Goal: Navigation & Orientation: Find specific page/section

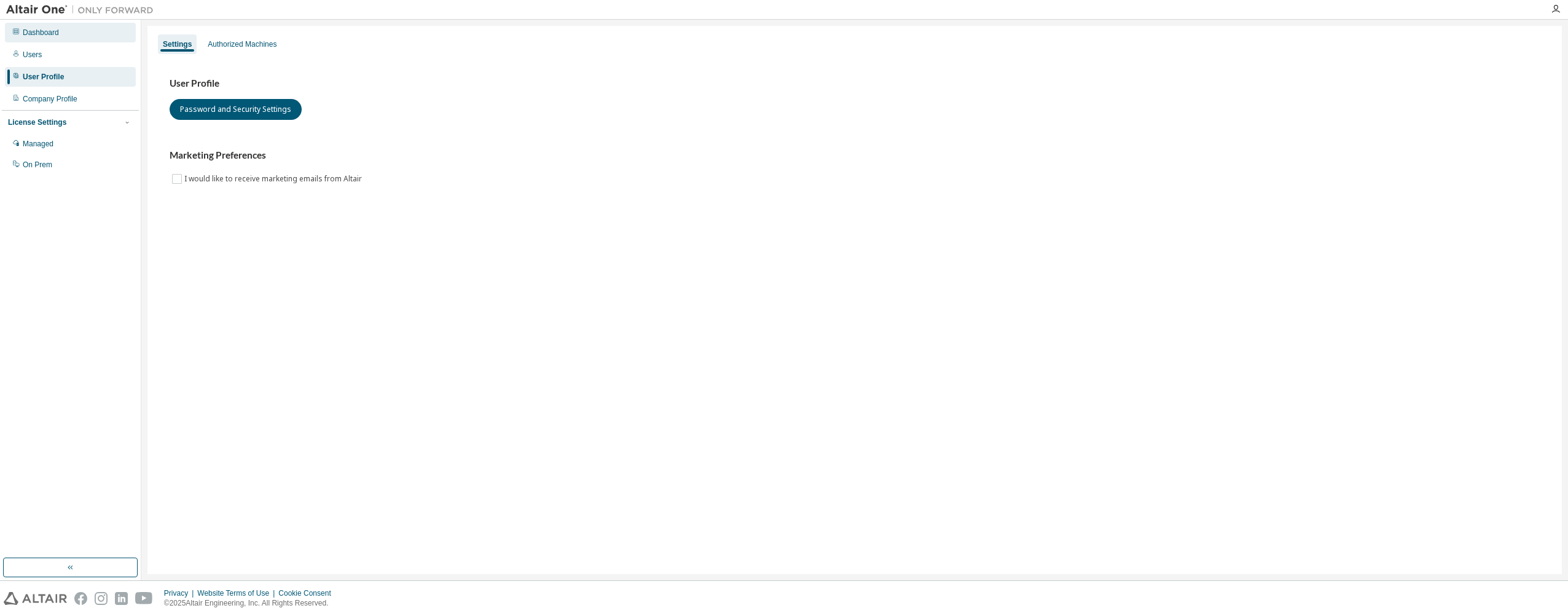
click at [27, 25] on div "Dashboard" at bounding box center [70, 32] width 131 height 19
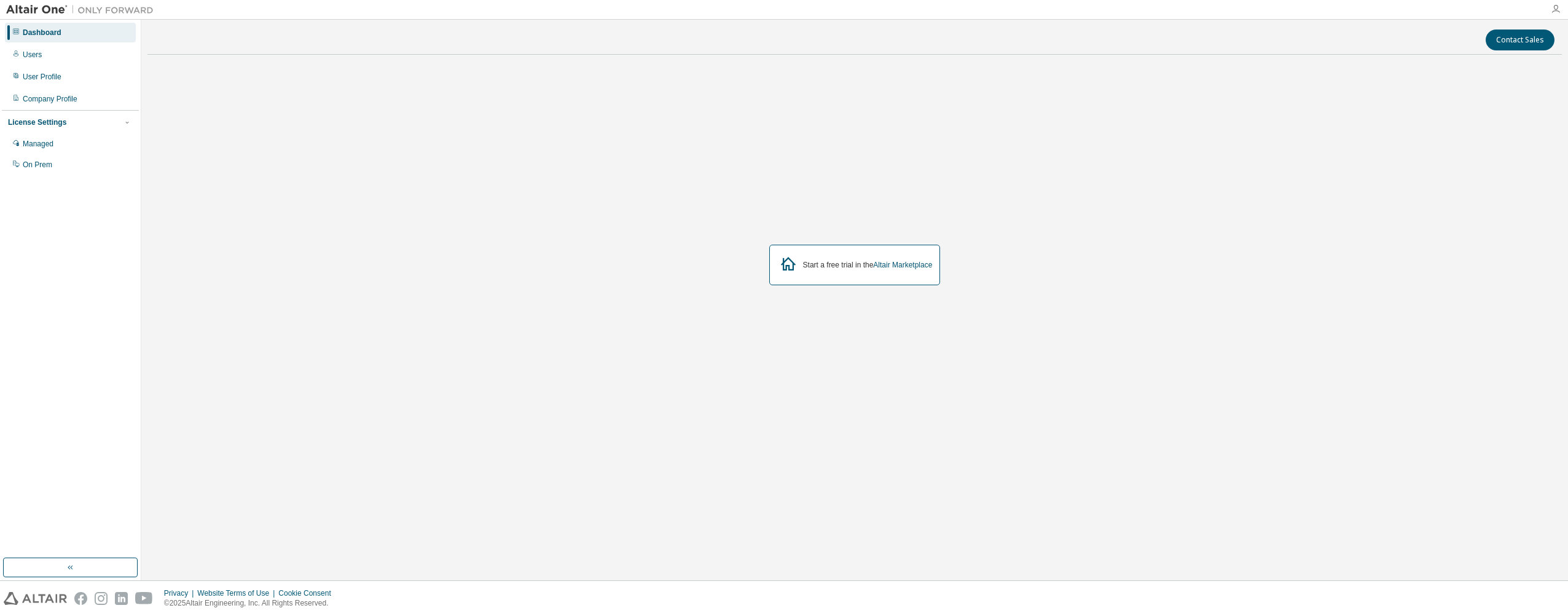
click at [1553, 10] on icon "button" at bounding box center [1555, 9] width 10 height 10
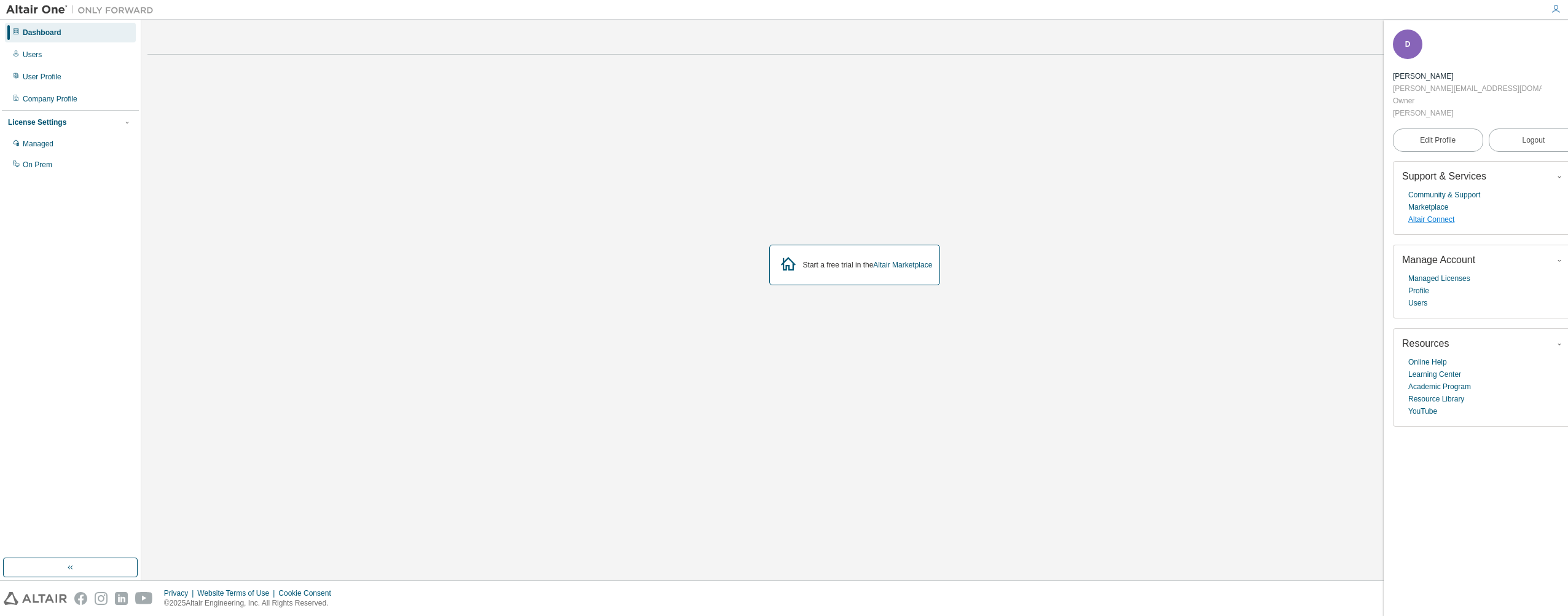
click at [1437, 214] on link "Altair Connect" at bounding box center [1431, 219] width 46 height 12
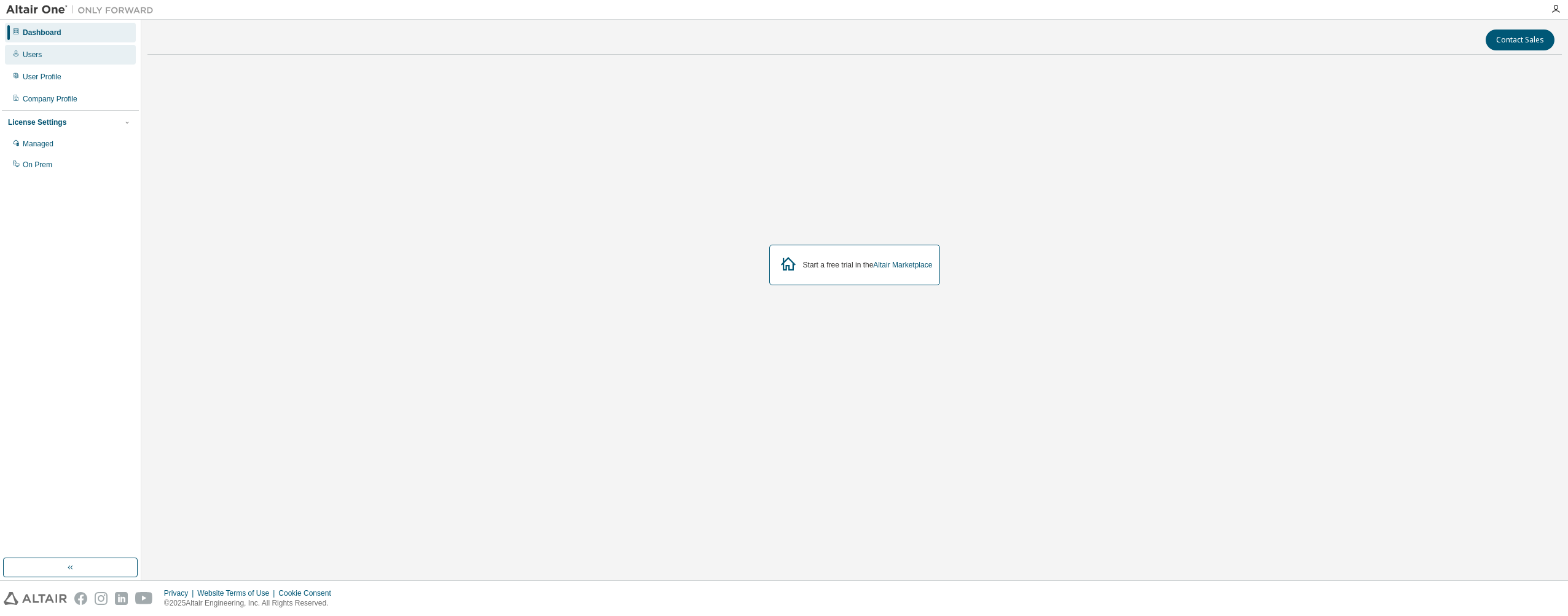
click at [20, 59] on div "Users" at bounding box center [70, 54] width 131 height 19
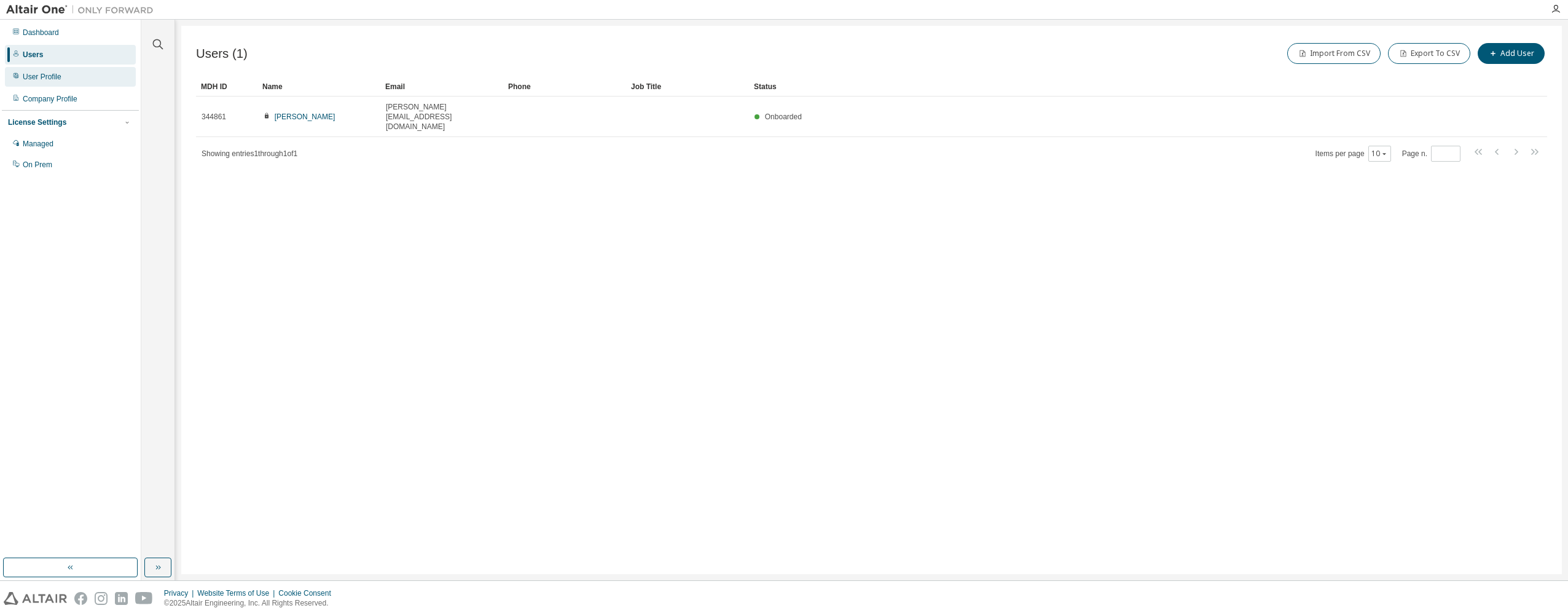
click at [27, 72] on div "User Profile" at bounding box center [42, 76] width 38 height 10
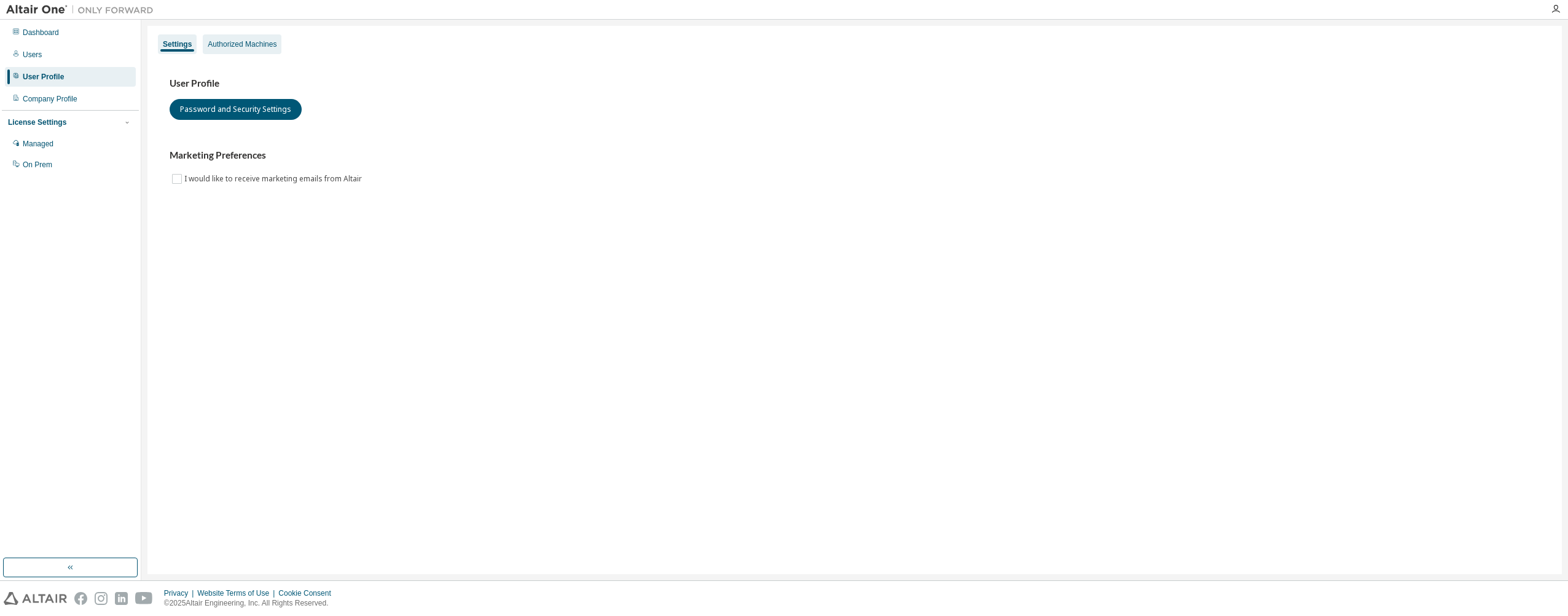
click at [248, 38] on div "Authorized Machines" at bounding box center [242, 44] width 79 height 19
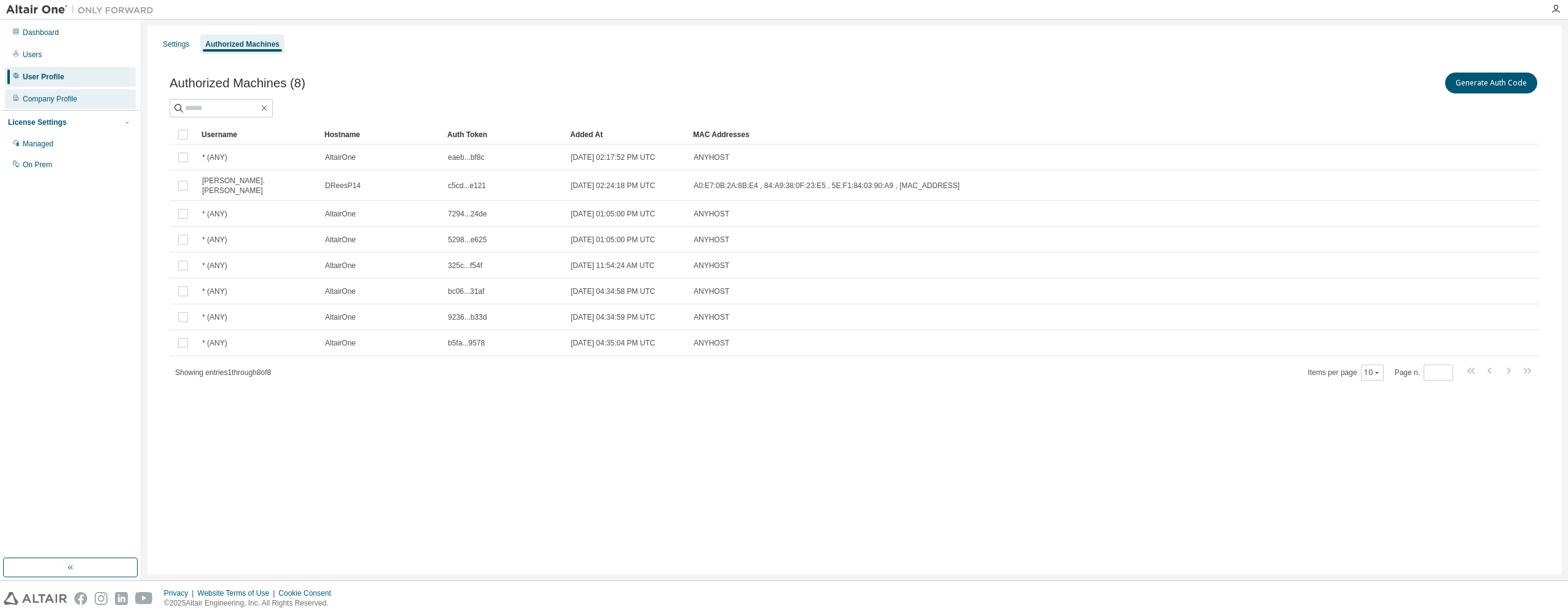
click at [64, 92] on div "Company Profile" at bounding box center [70, 98] width 131 height 19
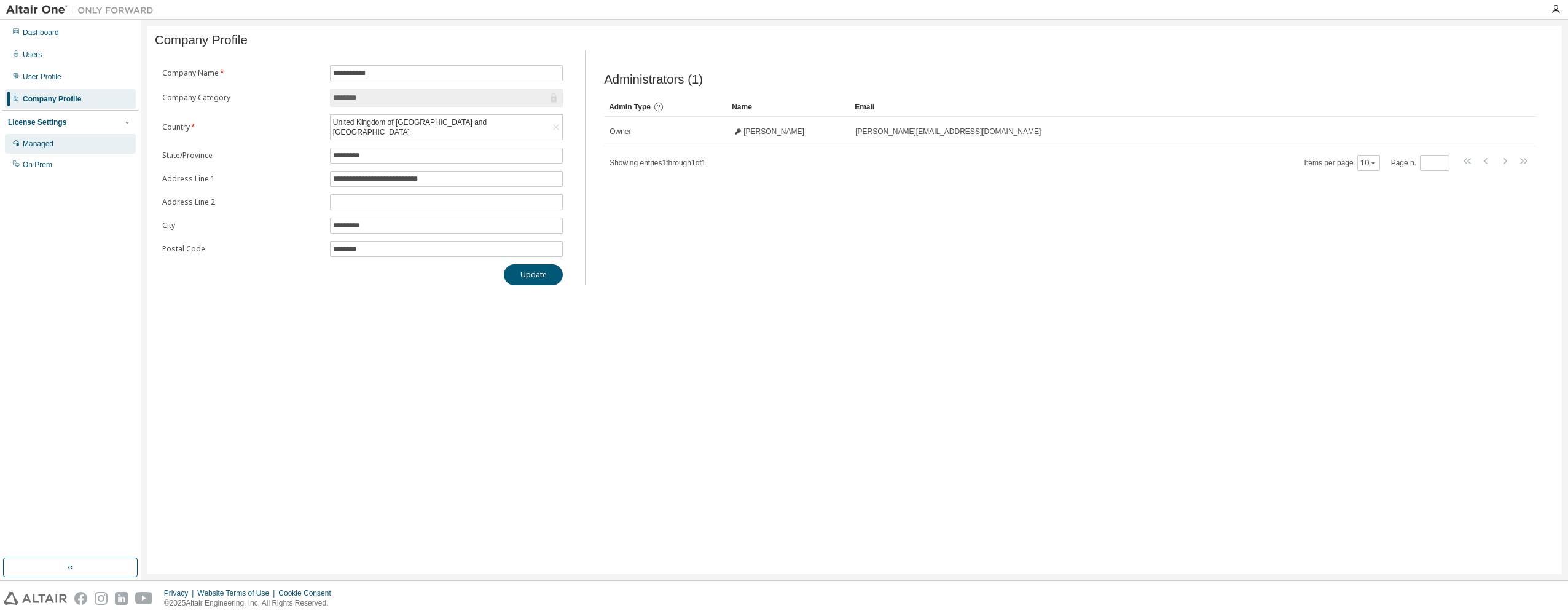
click at [46, 148] on div "Managed" at bounding box center [38, 143] width 31 height 10
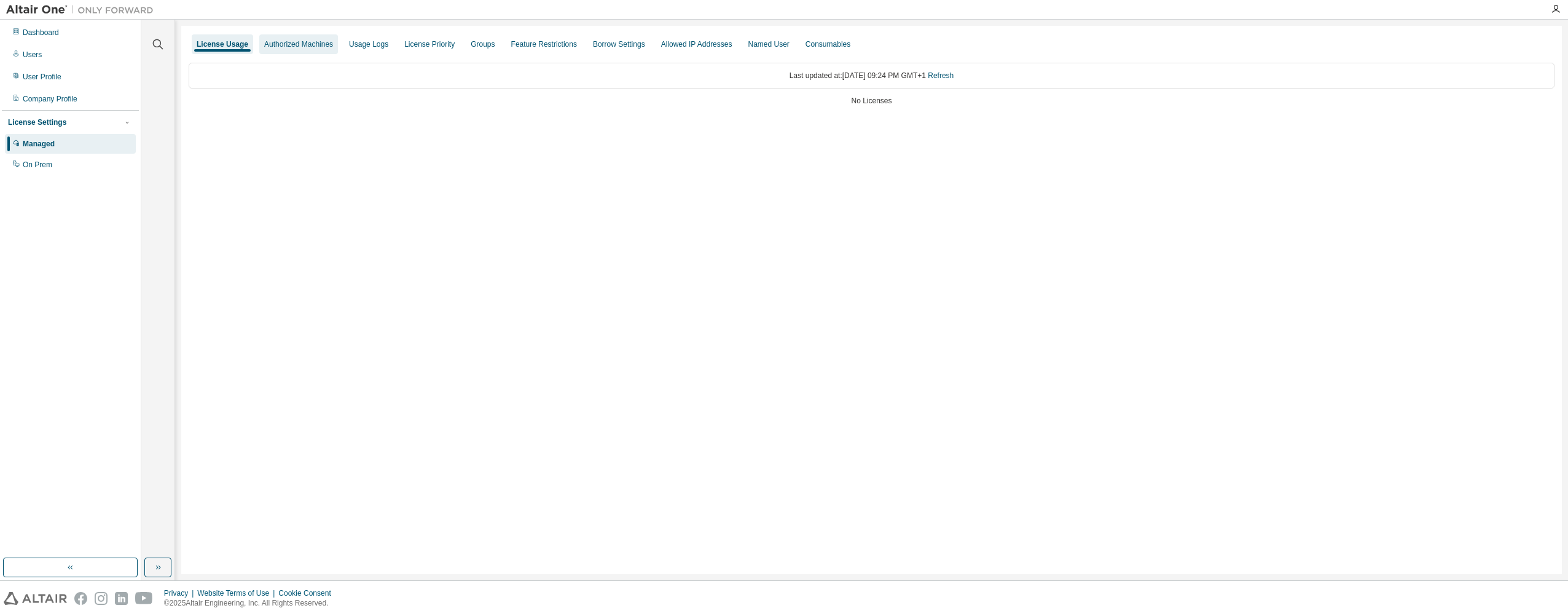
click at [264, 46] on div "Authorized Machines" at bounding box center [298, 44] width 69 height 10
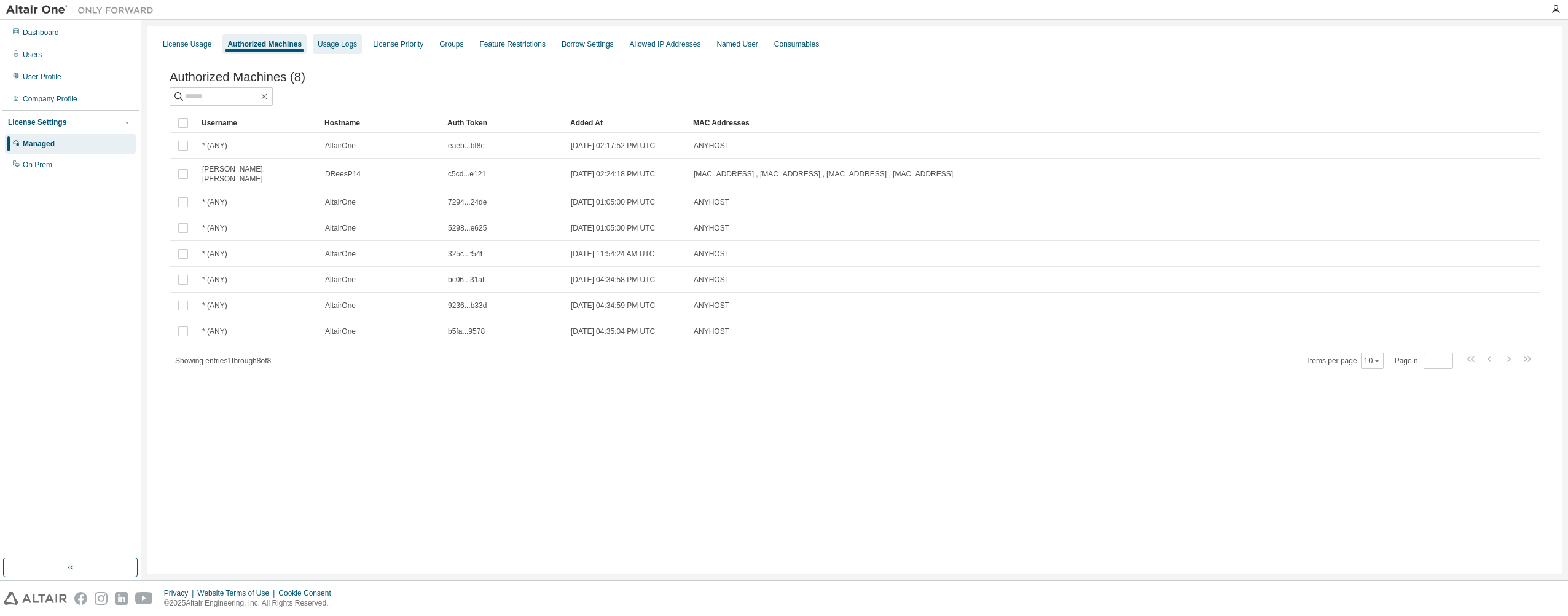
click at [343, 46] on div "Usage Logs" at bounding box center [337, 44] width 39 height 10
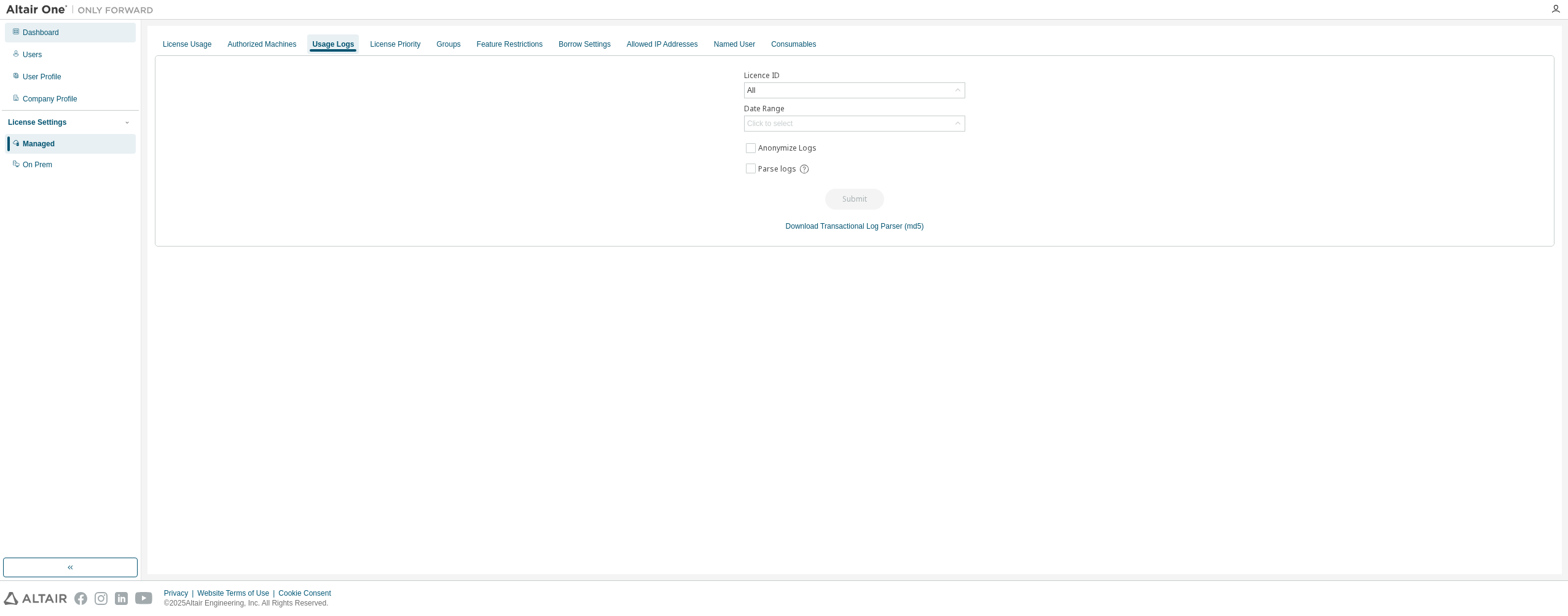
click at [47, 40] on div "Dashboard" at bounding box center [70, 32] width 131 height 19
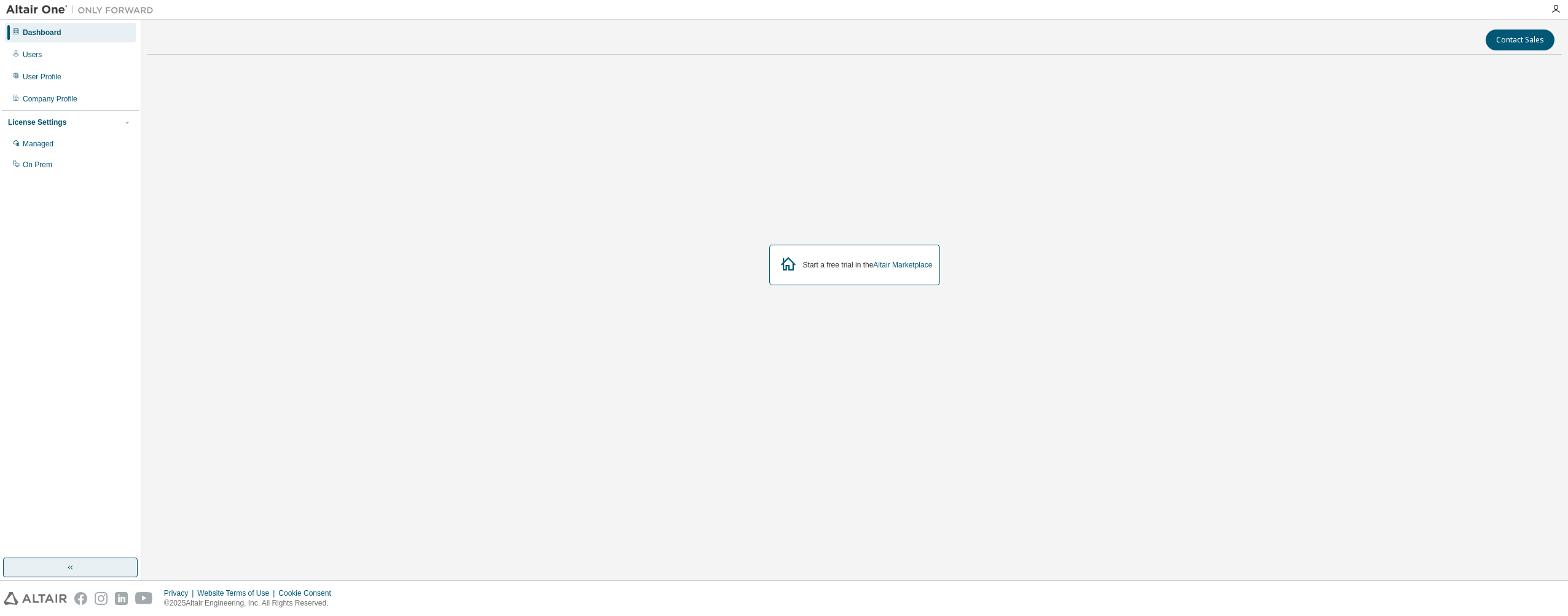
click at [78, 572] on button "button" at bounding box center [70, 566] width 135 height 19
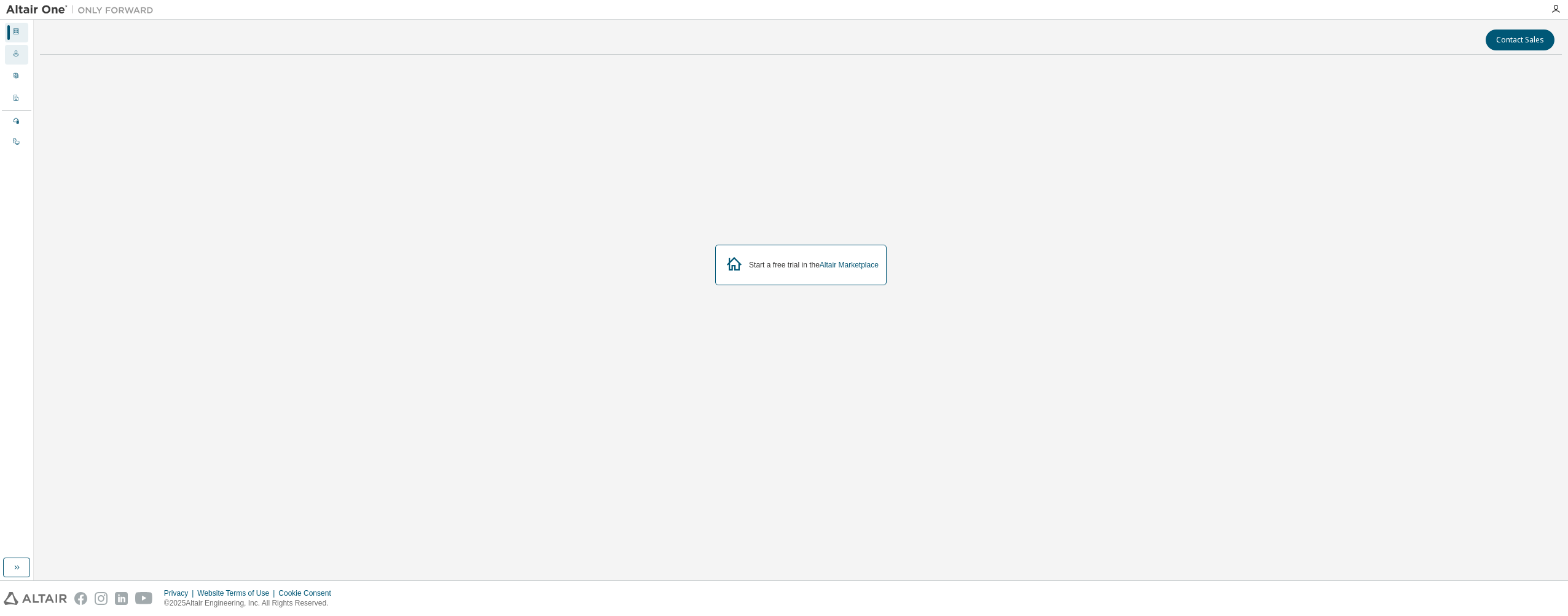
click at [13, 55] on icon at bounding box center [16, 53] width 7 height 7
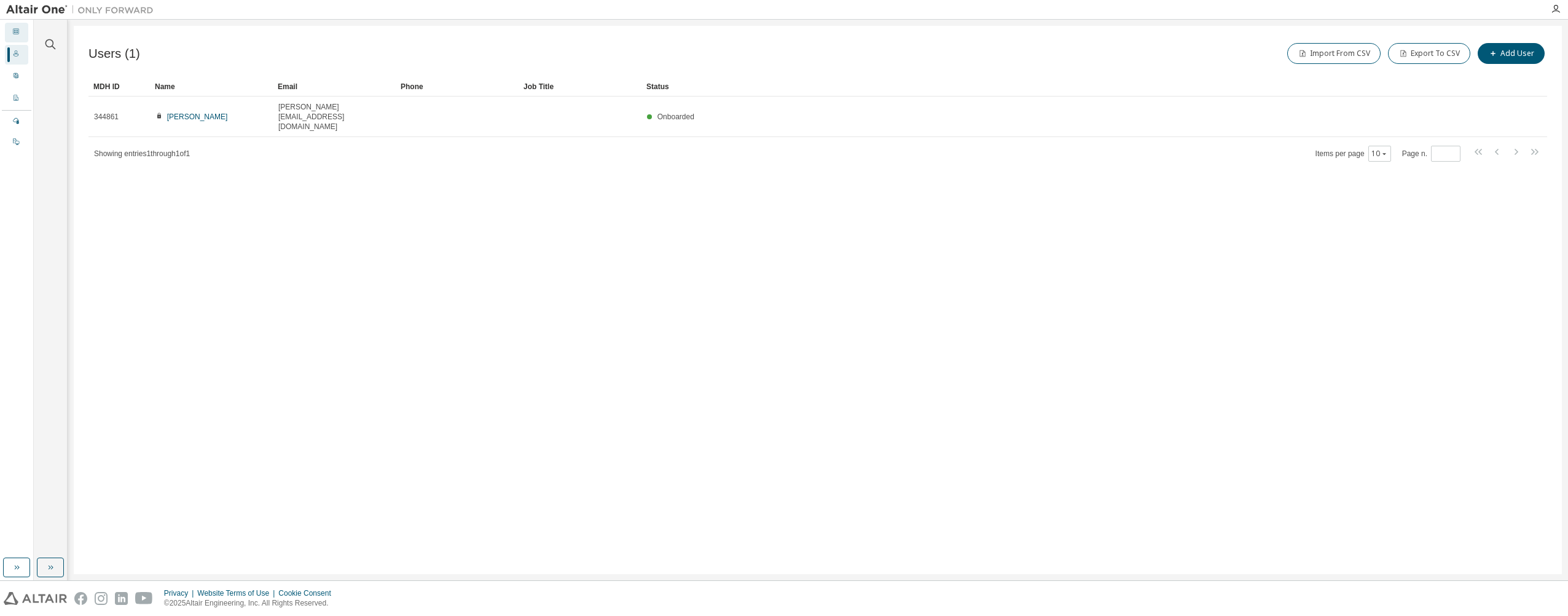
click at [23, 38] on div "Dashboard" at bounding box center [16, 32] width 23 height 19
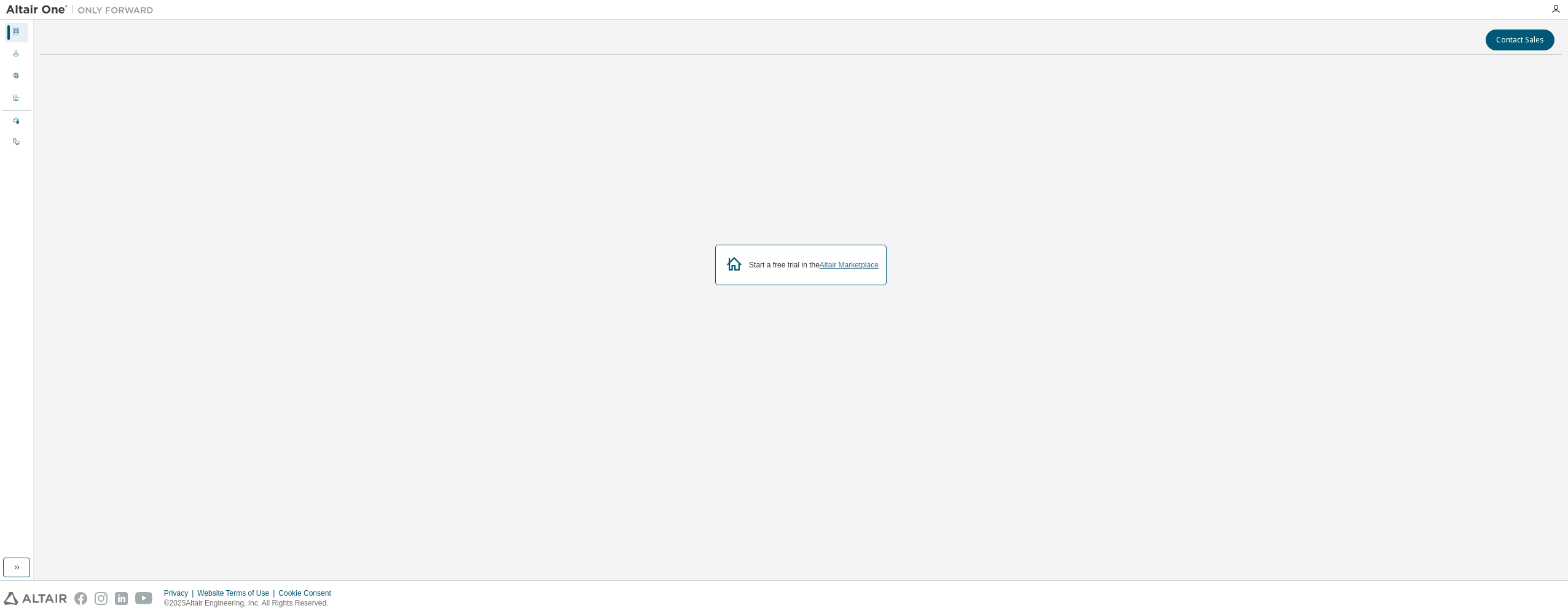
click at [841, 262] on link "Altair Marketplace" at bounding box center [849, 264] width 59 height 8
